Goal: Task Accomplishment & Management: Manage account settings

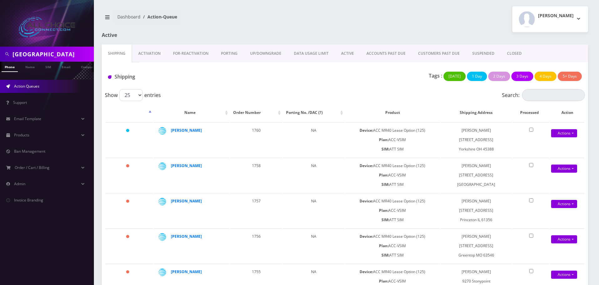
click at [27, 55] on input "paris" at bounding box center [53, 54] width 80 height 12
type input "[PERSON_NAME]"
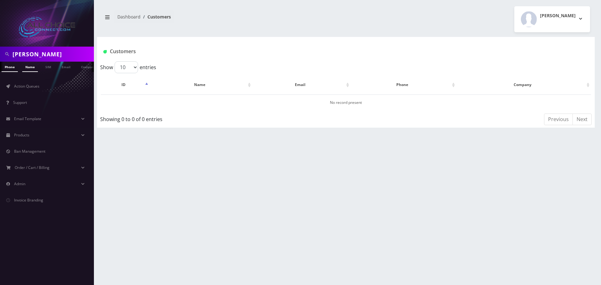
click at [27, 70] on link "Name" at bounding box center [30, 67] width 16 height 10
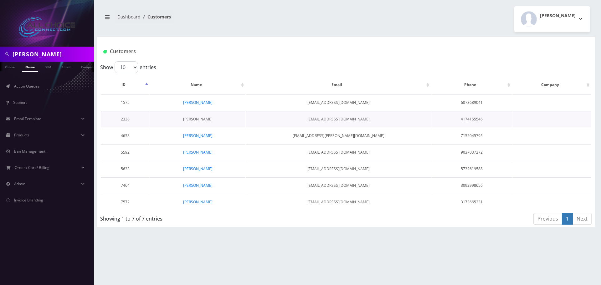
click at [202, 119] on link "[PERSON_NAME]" at bounding box center [197, 118] width 29 height 5
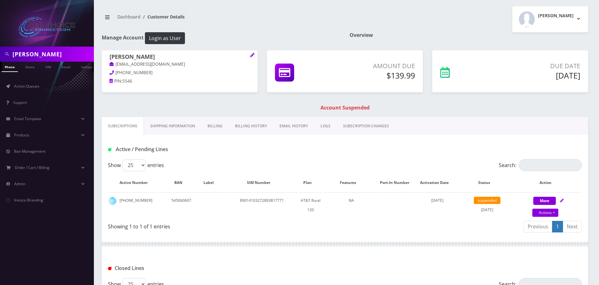
click at [124, 53] on div "PAUL BORUCKI pborucki@hotmail.com 417-415-5546 PIN: 5546" at bounding box center [180, 69] width 156 height 39
click at [124, 55] on h1 "PAUL BORUCKI" at bounding box center [180, 58] width 140 height 8
click at [218, 128] on link "Billing" at bounding box center [215, 126] width 28 height 18
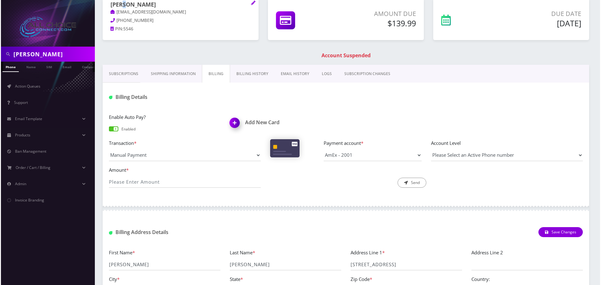
scroll to position [63, 0]
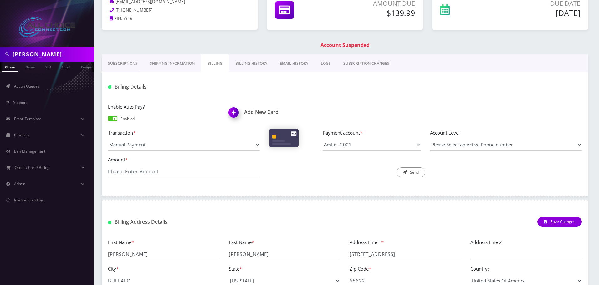
click at [341, 44] on h1 "Account Suspended" at bounding box center [344, 45] width 483 height 6
click at [112, 119] on span at bounding box center [112, 118] width 9 height 5
click at [108, 121] on input "checkbox" at bounding box center [108, 121] width 0 height 0
click at [238, 113] on img at bounding box center [235, 114] width 18 height 18
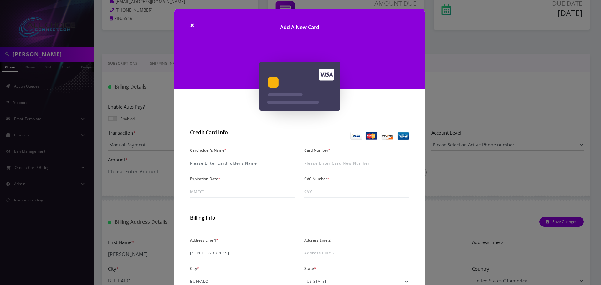
click at [246, 163] on input "Cardholder's Name *" at bounding box center [242, 163] width 105 height 12
type input "Paul Borucki"
click at [331, 161] on input "Card Number *" at bounding box center [356, 163] width 105 height 12
type input "4739 0111 0003 1365"
click at [192, 186] on input "Expiration Date *" at bounding box center [242, 192] width 105 height 12
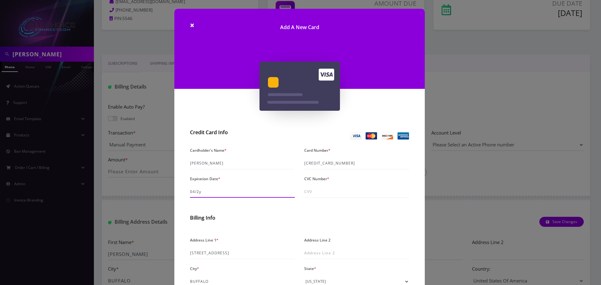
type input "04/28"
click at [314, 189] on input "CVC Number *" at bounding box center [356, 192] width 105 height 12
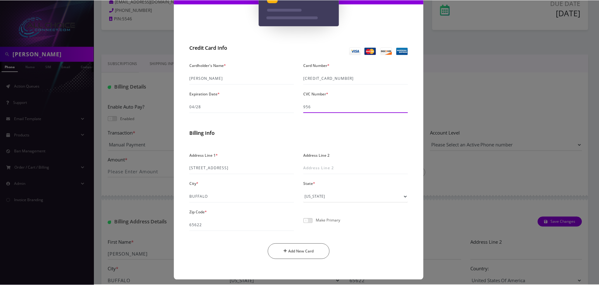
scroll to position [89, 0]
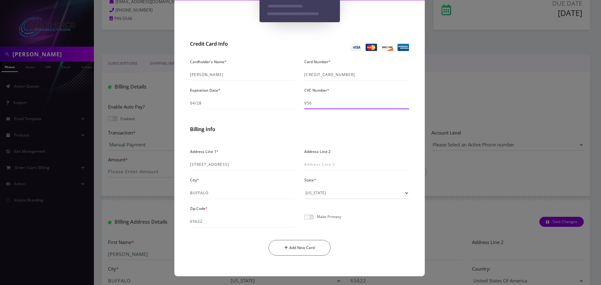
type input "956"
click at [304, 218] on span at bounding box center [308, 217] width 9 height 5
click at [304, 221] on input "checkbox" at bounding box center [304, 221] width 0 height 0
click at [317, 251] on button "Add New Card" at bounding box center [300, 248] width 62 height 16
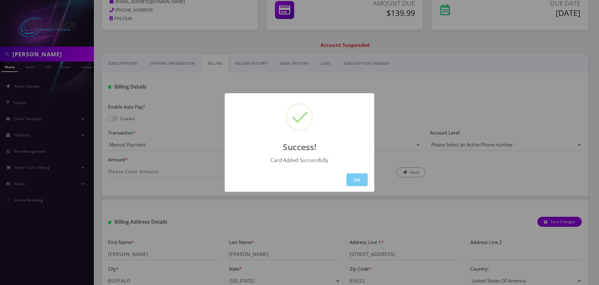
click at [355, 178] on button "OK" at bounding box center [356, 179] width 21 height 13
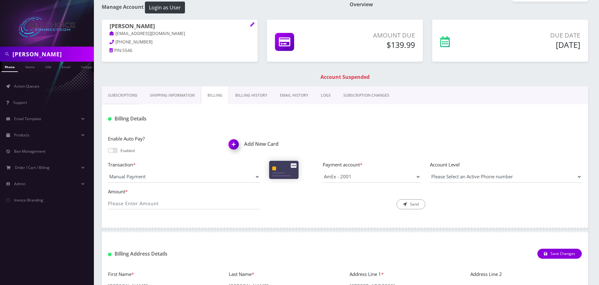
scroll to position [0, 0]
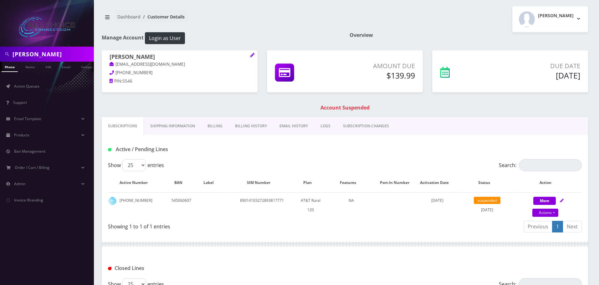
scroll to position [0, 3]
click at [217, 126] on link "Billing" at bounding box center [215, 126] width 28 height 18
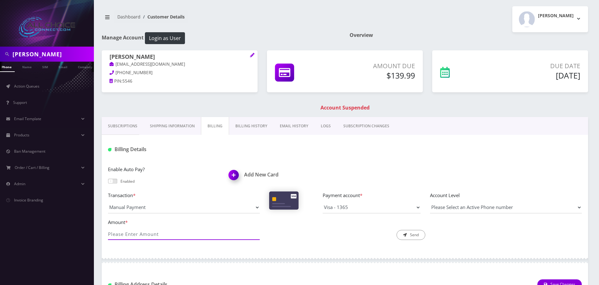
click at [159, 234] on input "Amount *" at bounding box center [184, 234] width 152 height 12
type input "139.99"
click at [422, 234] on button "Send" at bounding box center [411, 235] width 29 height 10
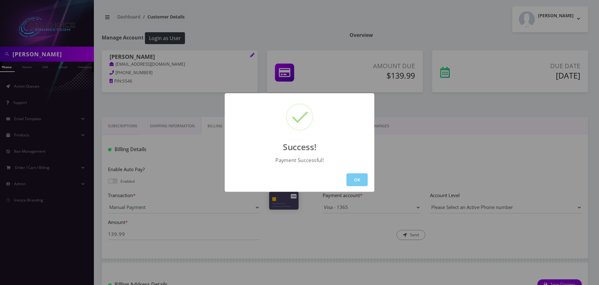
click at [353, 183] on button "OK" at bounding box center [356, 179] width 21 height 13
